Goal: Task Accomplishment & Management: Manage account settings

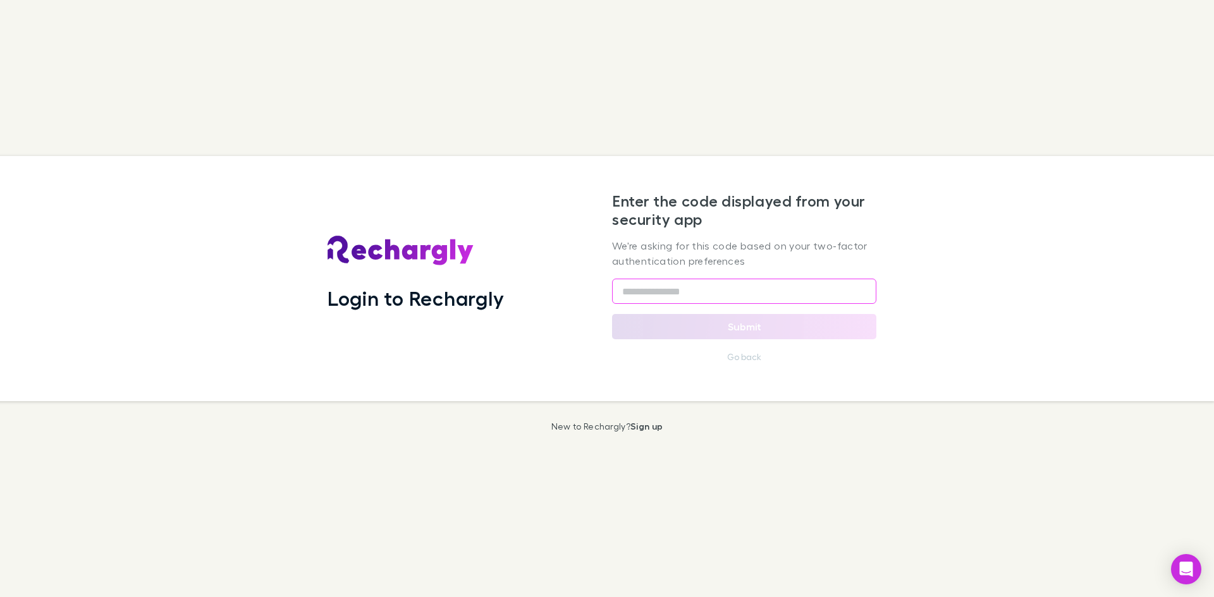
click at [735, 297] on input "text" at bounding box center [744, 291] width 264 height 25
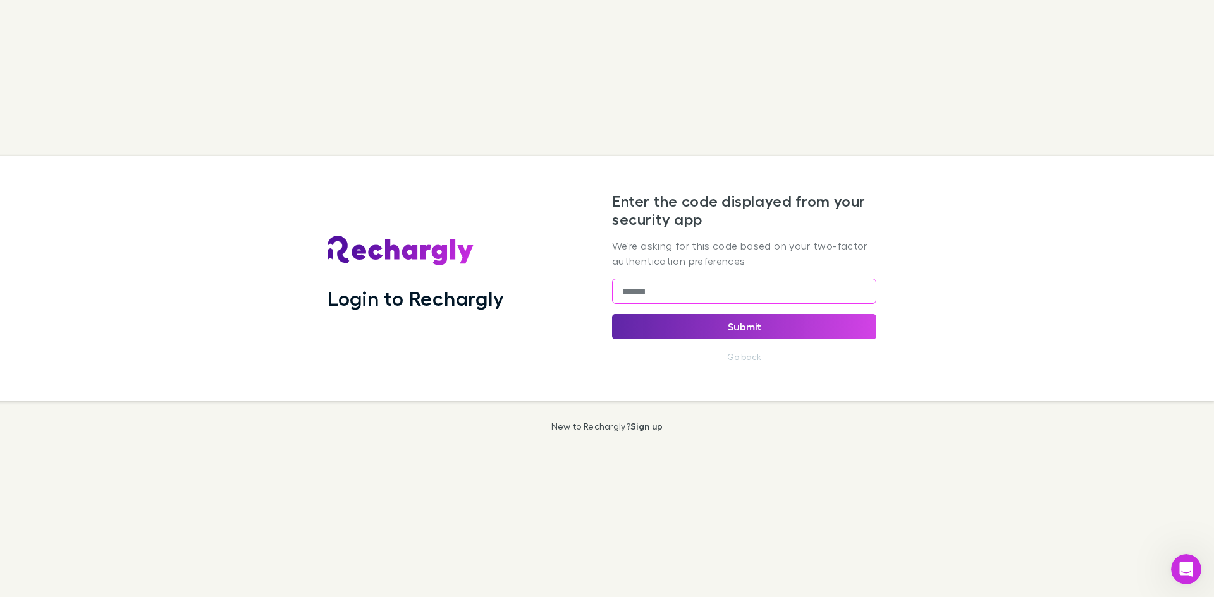
type input "******"
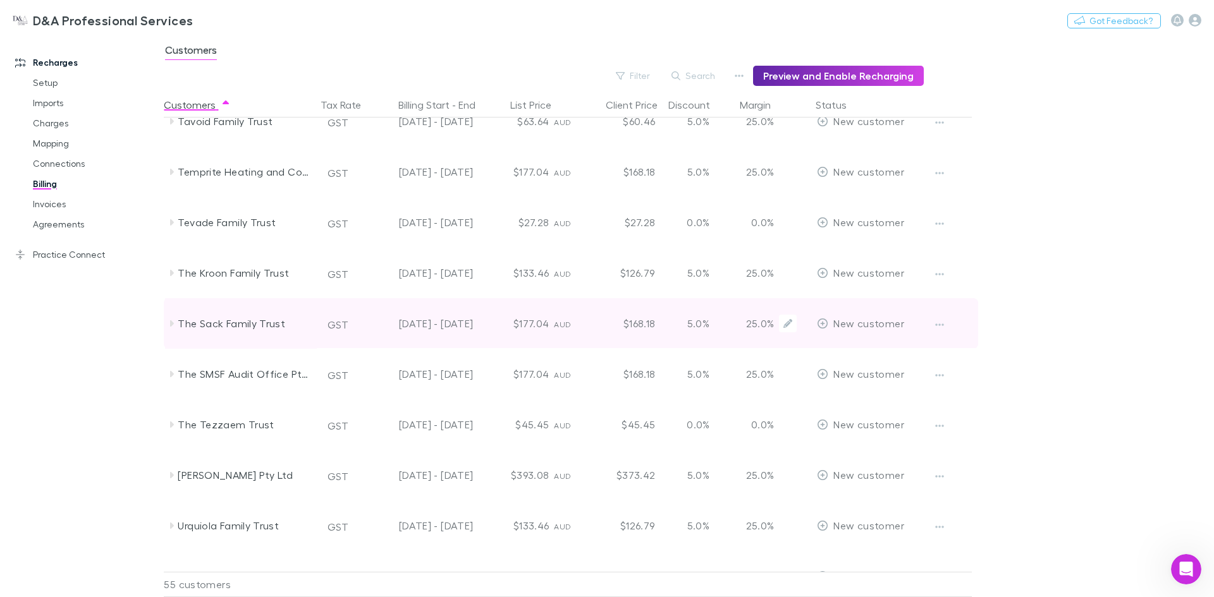
scroll to position [2264, 0]
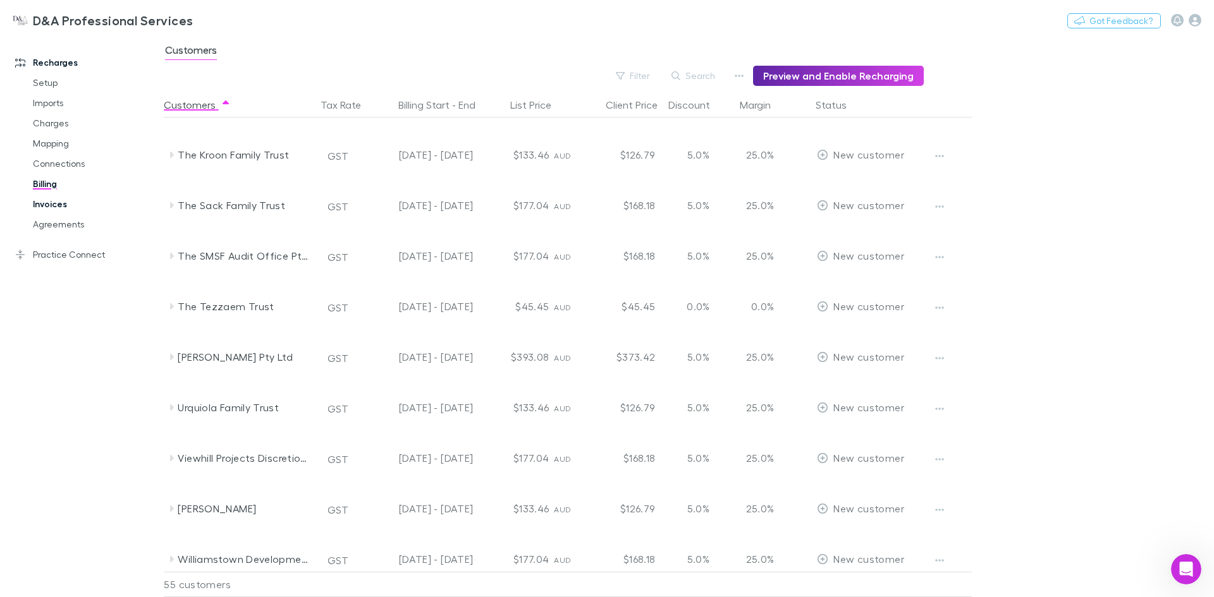
click at [67, 204] on link "Invoices" at bounding box center [95, 204] width 150 height 20
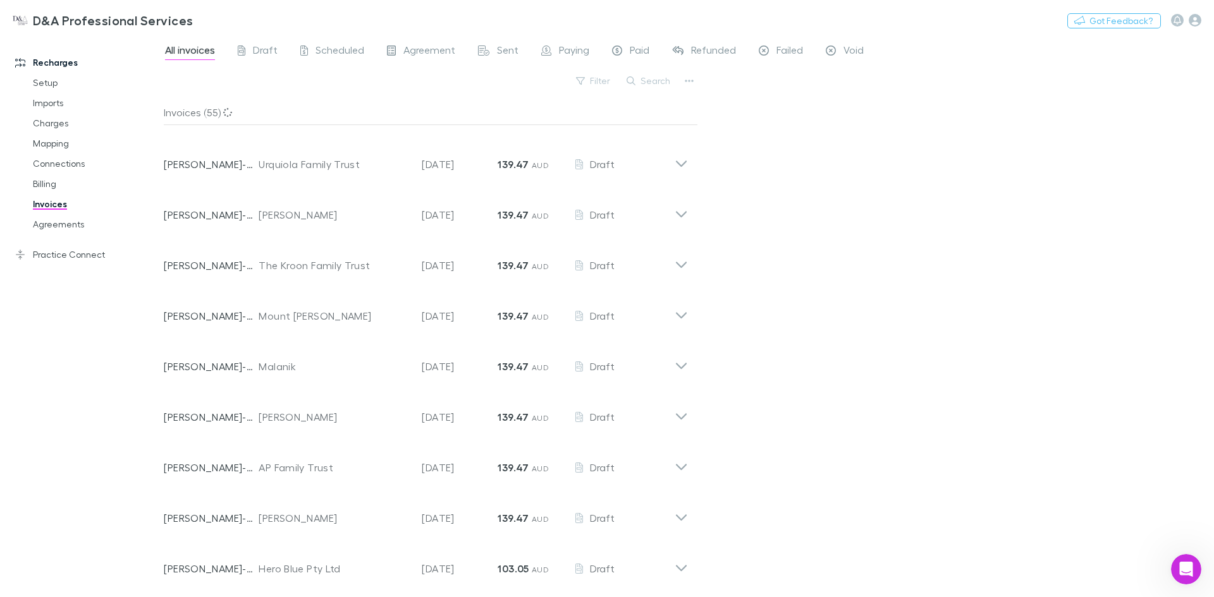
scroll to position [1074, 0]
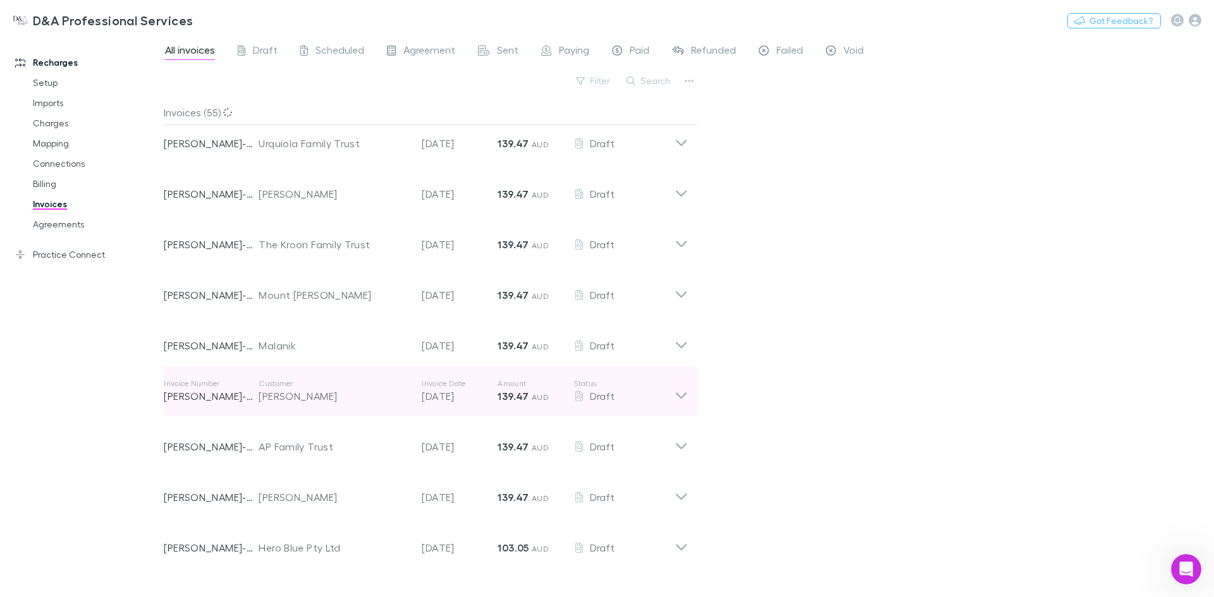
click at [685, 394] on icon at bounding box center [681, 396] width 11 height 6
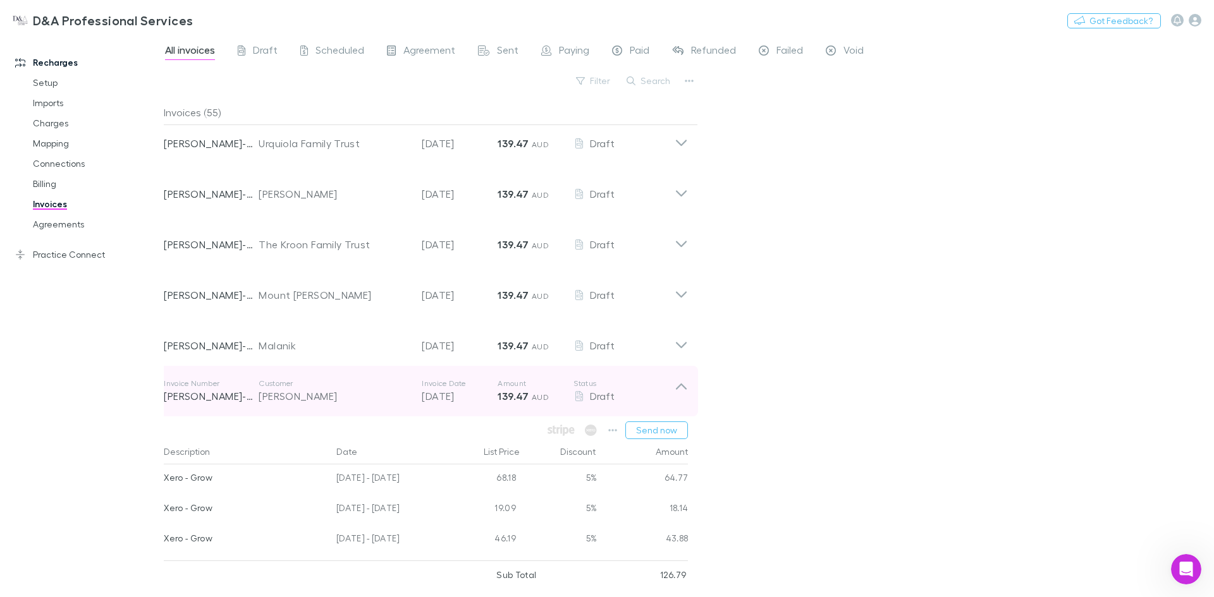
click at [680, 386] on icon at bounding box center [681, 387] width 11 height 6
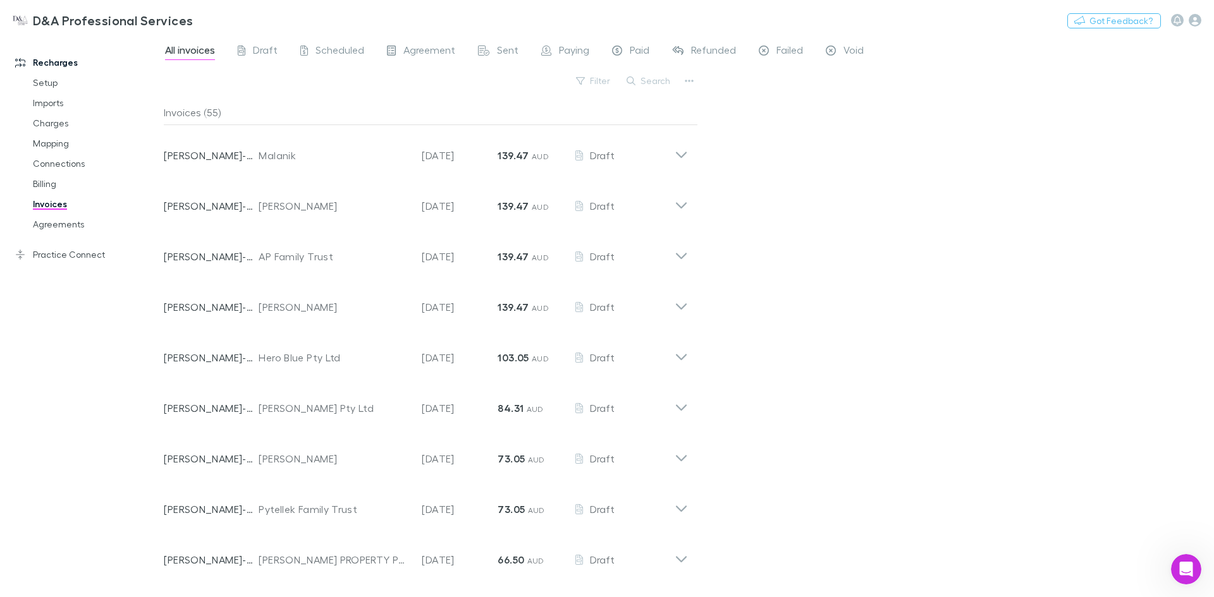
scroll to position [2319, 0]
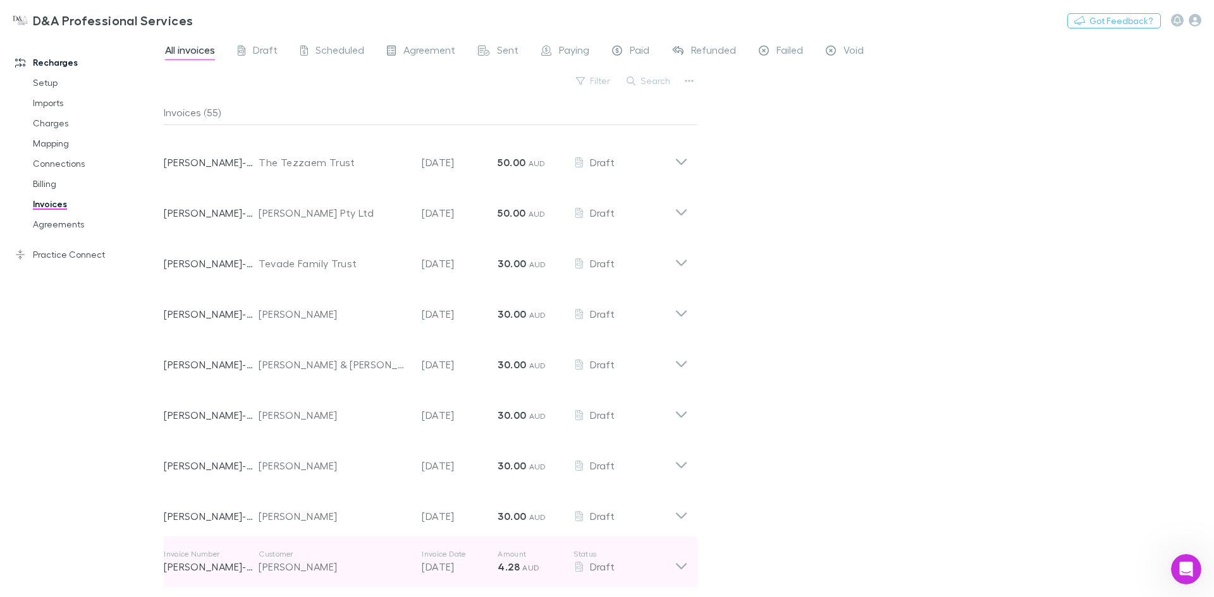
click at [678, 566] on icon at bounding box center [681, 566] width 11 height 6
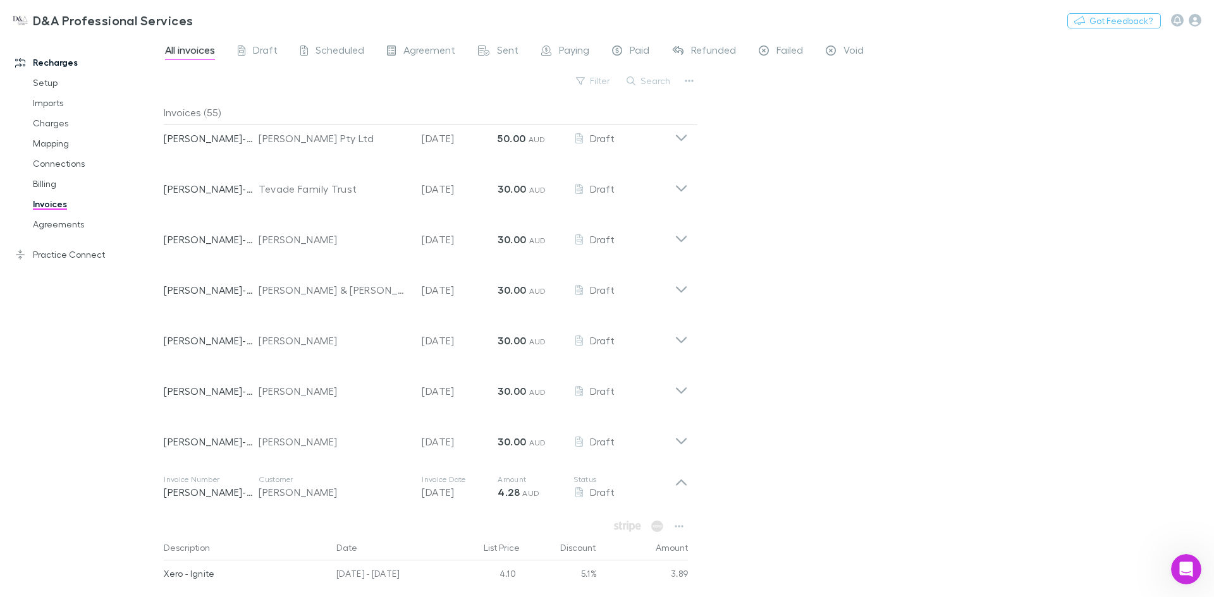
scroll to position [2475, 0]
